Goal: Check status: Check status

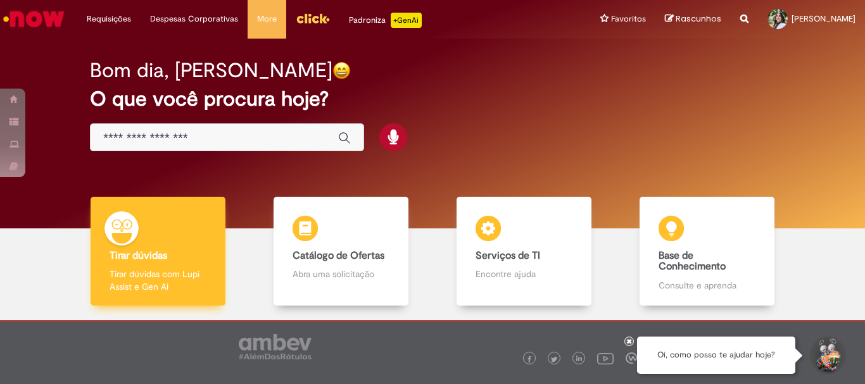
scroll to position [62, 0]
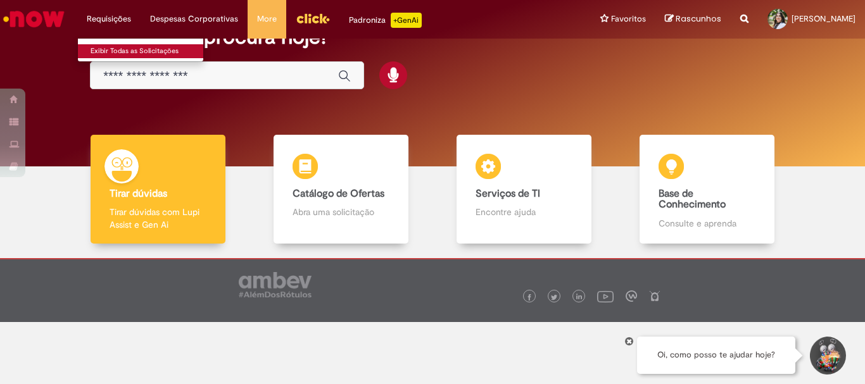
click at [113, 44] on link "Exibir Todas as Solicitações" at bounding box center [147, 51] width 139 height 14
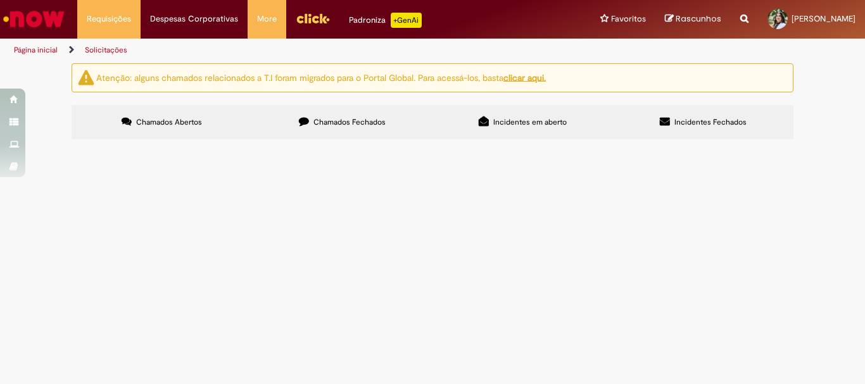
click at [326, 125] on span "Chamados Fechados" at bounding box center [349, 122] width 72 height 10
click at [0, 0] on span "[DATE] 10:56:24" at bounding box center [0, 0] width 0 height 0
click at [0, 0] on span "Solucionado" at bounding box center [0, 0] width 0 height 0
click at [0, 0] on span "Vale Transporte ([GEOGRAPHIC_DATA])" at bounding box center [0, 0] width 0 height 0
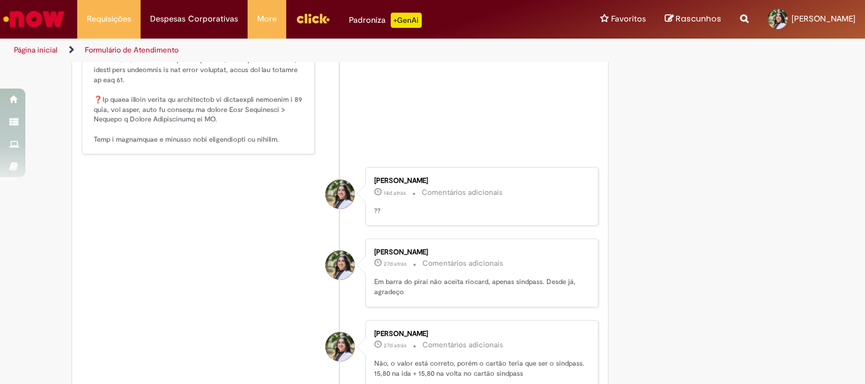
scroll to position [1022, 0]
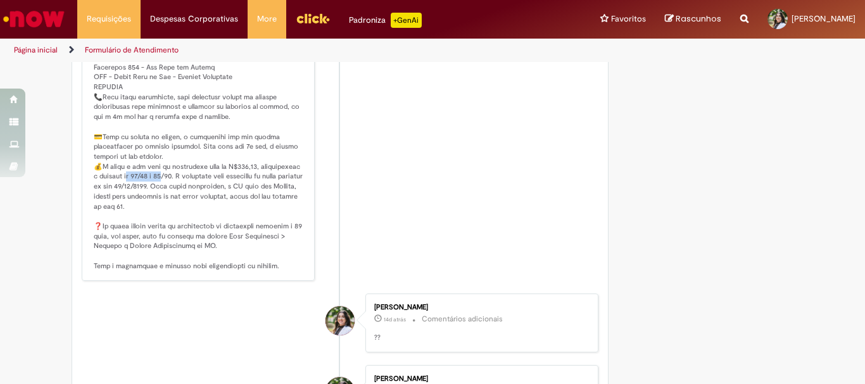
drag, startPoint x: 125, startPoint y: 198, endPoint x: 166, endPoint y: 194, distance: 40.7
click at [166, 194] on p "Histórico de tíquete" at bounding box center [199, 103] width 211 height 338
click at [180, 203] on p "Histórico de tíquete" at bounding box center [199, 103] width 211 height 338
click at [207, 213] on p "Histórico de tíquete" at bounding box center [199, 103] width 211 height 338
drag, startPoint x: 230, startPoint y: 185, endPoint x: 249, endPoint y: 187, distance: 19.1
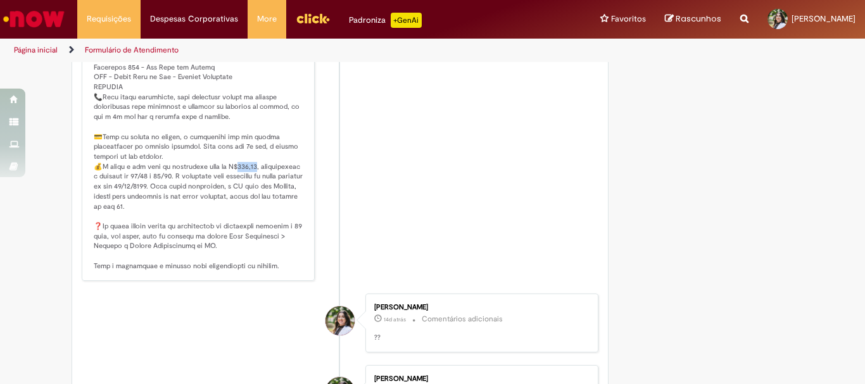
click at [249, 187] on p "Histórico de tíquete" at bounding box center [199, 103] width 211 height 338
click at [244, 266] on p "Histórico de tíquete" at bounding box center [199, 103] width 211 height 338
